Goal: Task Accomplishment & Management: Manage account settings

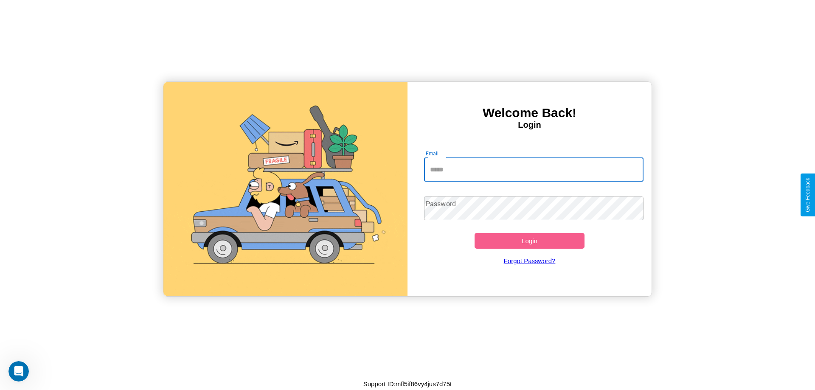
click at [534, 169] on input "Email" at bounding box center [534, 170] width 220 height 24
type input "**********"
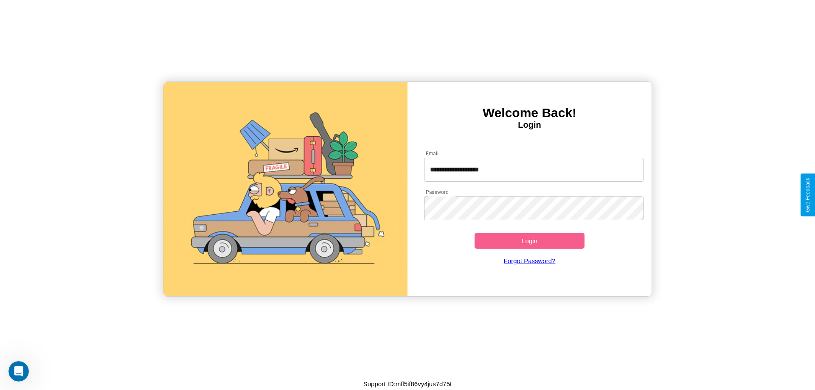
click at [530, 241] on button "Login" at bounding box center [530, 241] width 110 height 16
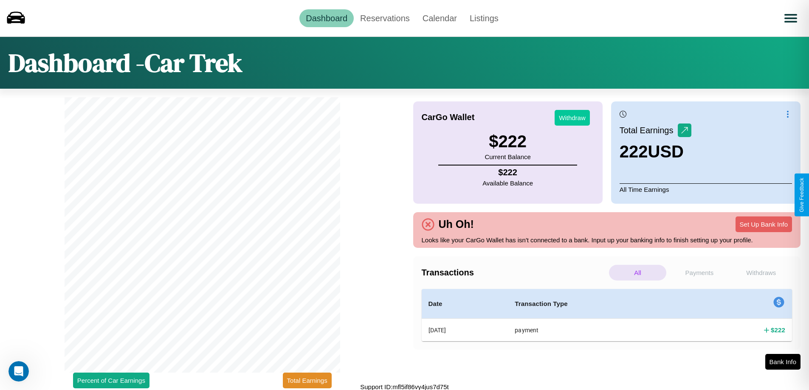
click at [572, 118] on button "Withdraw" at bounding box center [572, 118] width 35 height 16
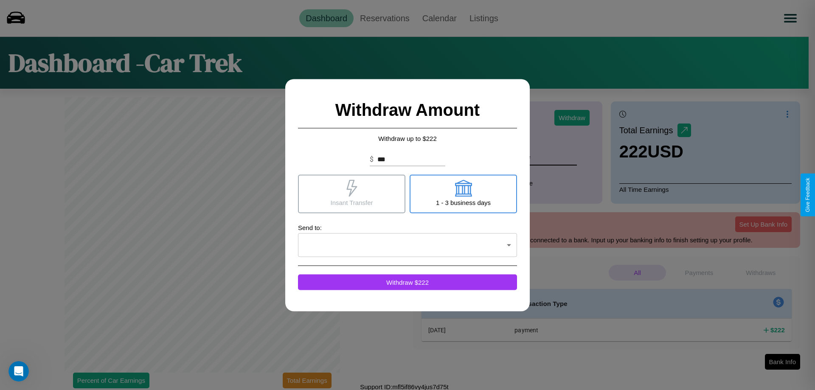
click at [352, 194] on icon at bounding box center [352, 188] width 11 height 17
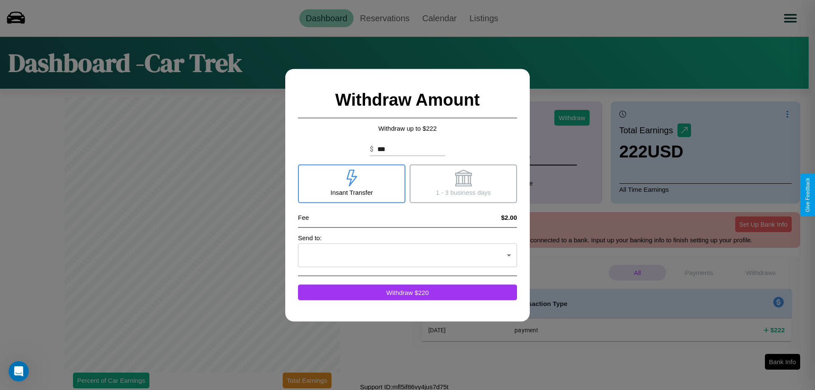
click at [463, 183] on icon at bounding box center [463, 177] width 17 height 17
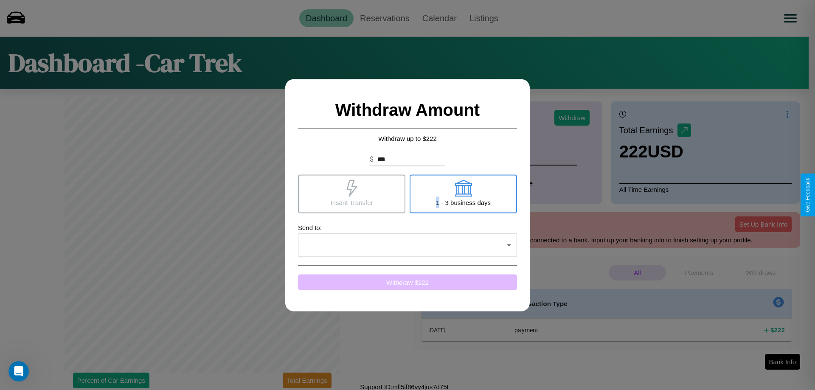
click at [408, 282] on button "Withdraw $ 222" at bounding box center [407, 282] width 219 height 16
